Goal: Navigation & Orientation: Go to known website

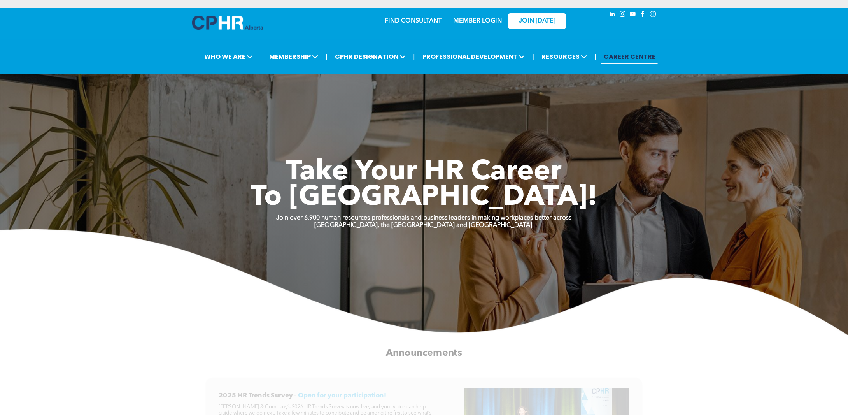
click at [459, 22] on link "MEMBER LOGIN" at bounding box center [477, 21] width 49 height 6
click at [470, 20] on link "MEMBER LOGIN" at bounding box center [477, 21] width 49 height 6
click at [207, 16] on img at bounding box center [227, 23] width 71 height 14
click at [466, 21] on link "MEMBER LOGIN" at bounding box center [477, 21] width 49 height 6
